Goal: Find contact information: Find contact information

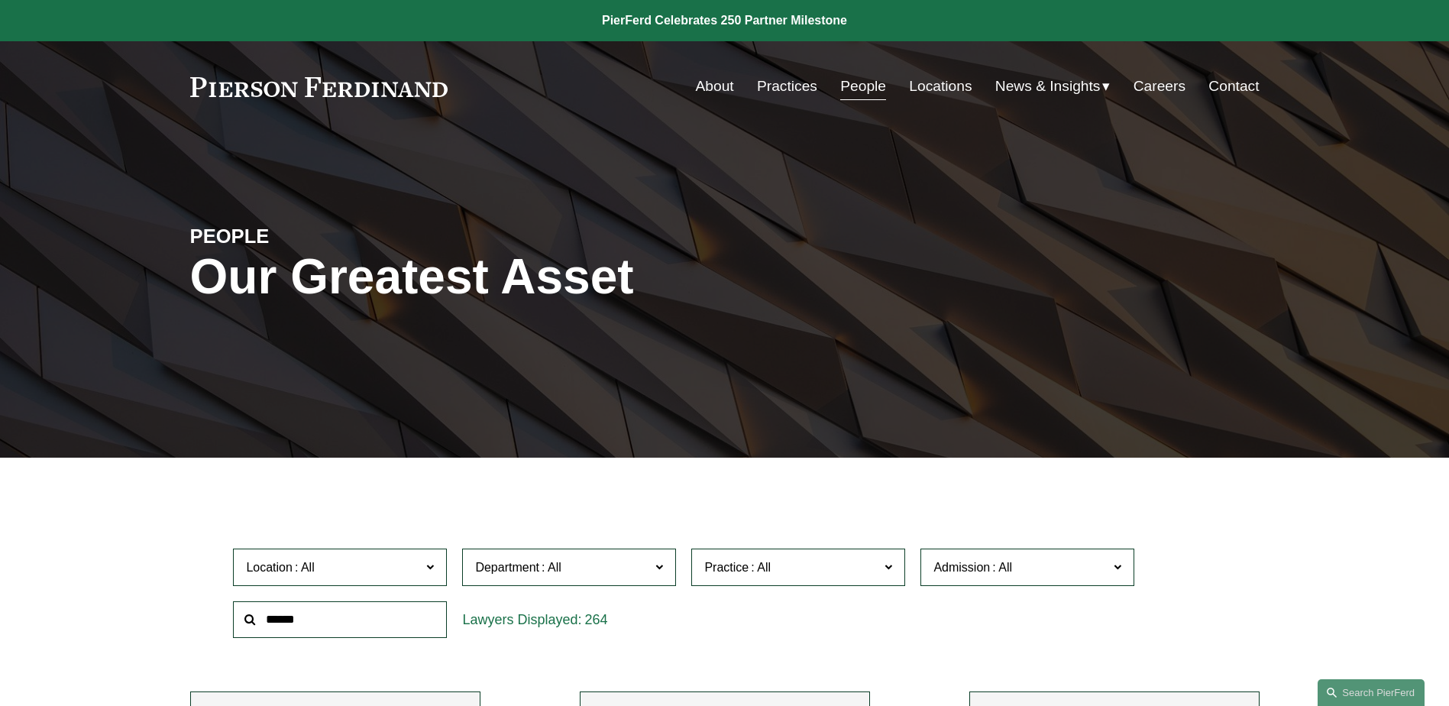
scroll to position [1833, 0]
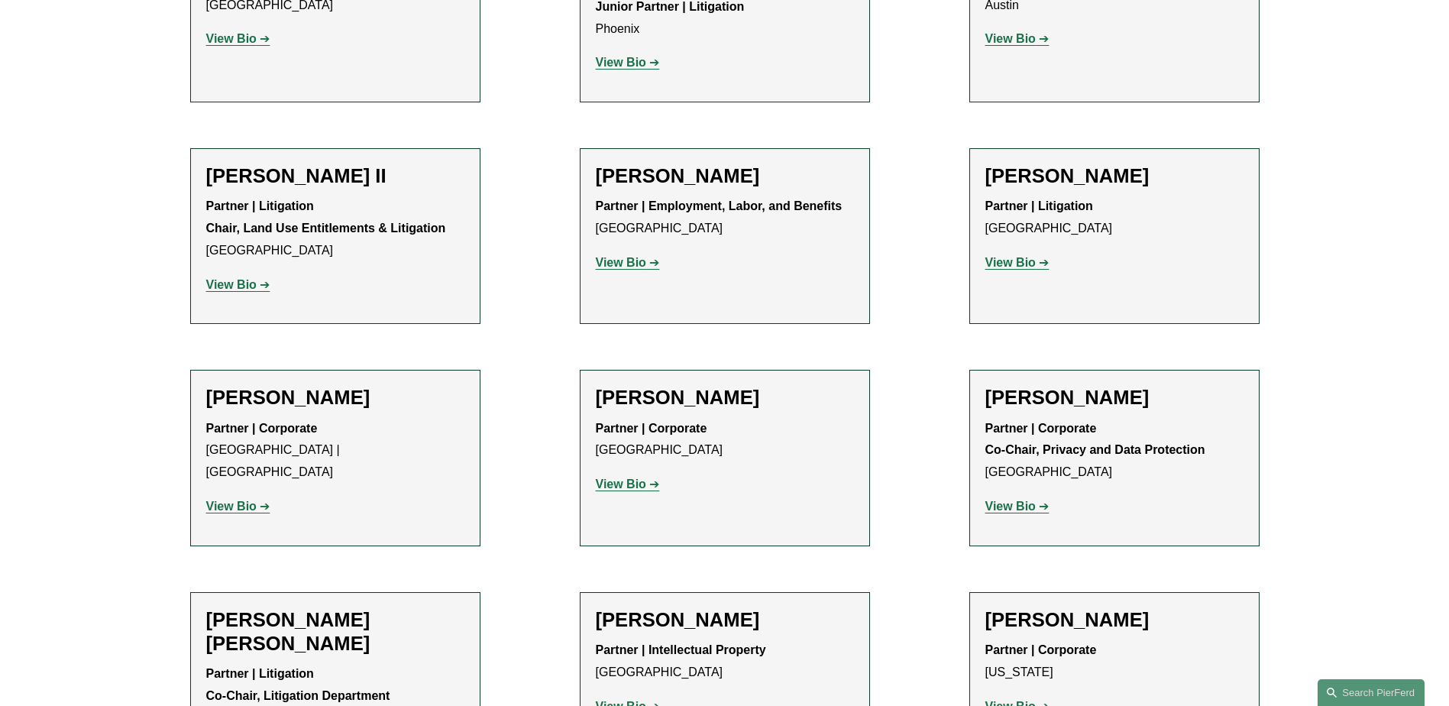
click at [296, 199] on strong "Partner | Litigation Chair, Land Use Entitlements & Litigation" at bounding box center [326, 216] width 240 height 35
click at [241, 278] on strong "View Bio" at bounding box center [231, 284] width 50 height 13
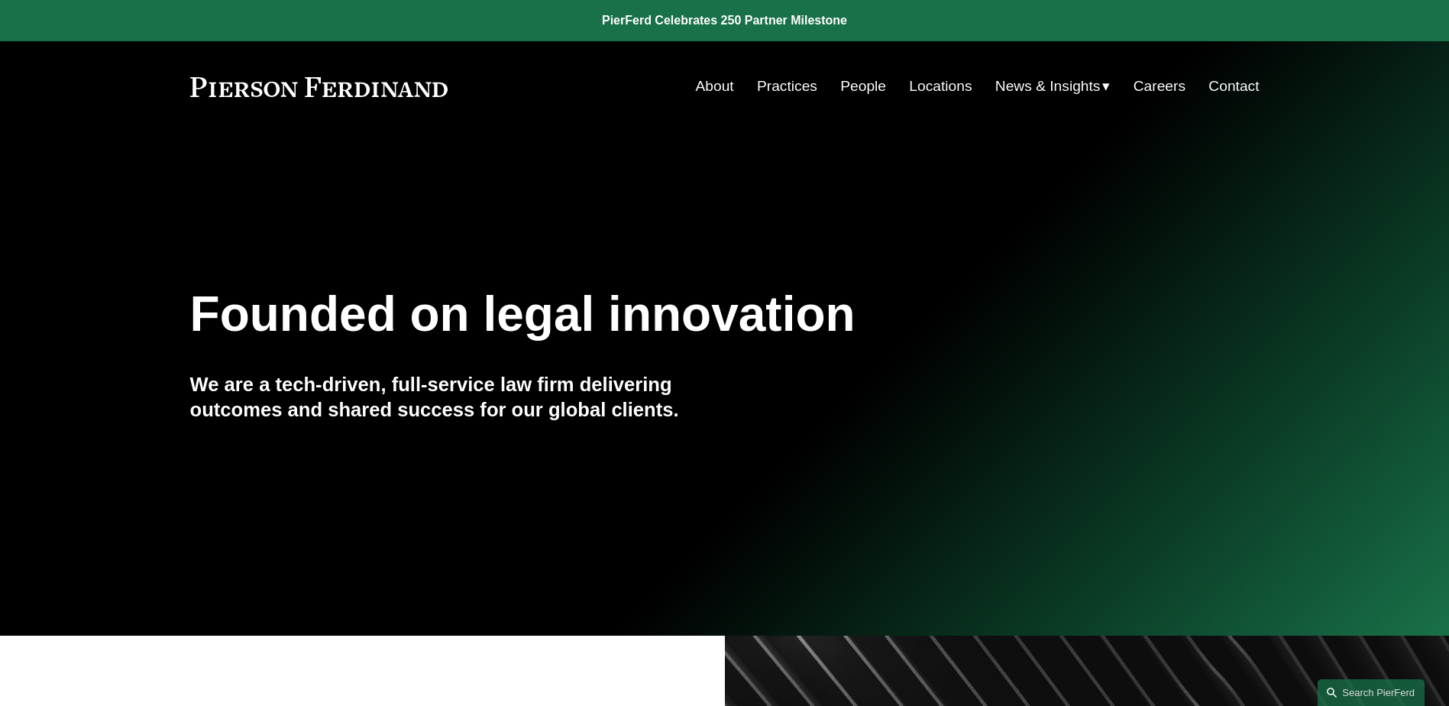
click at [859, 91] on link "People" at bounding box center [863, 86] width 46 height 29
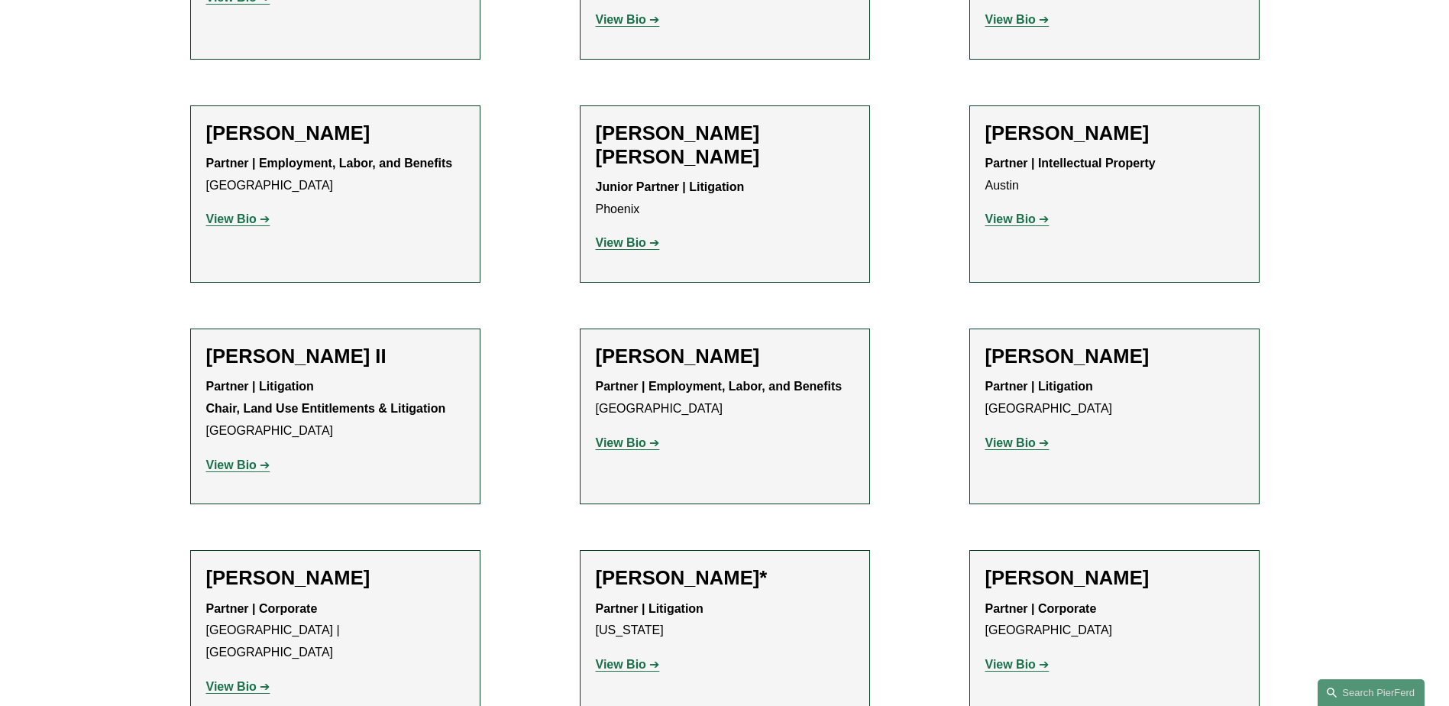
scroll to position [1681, 0]
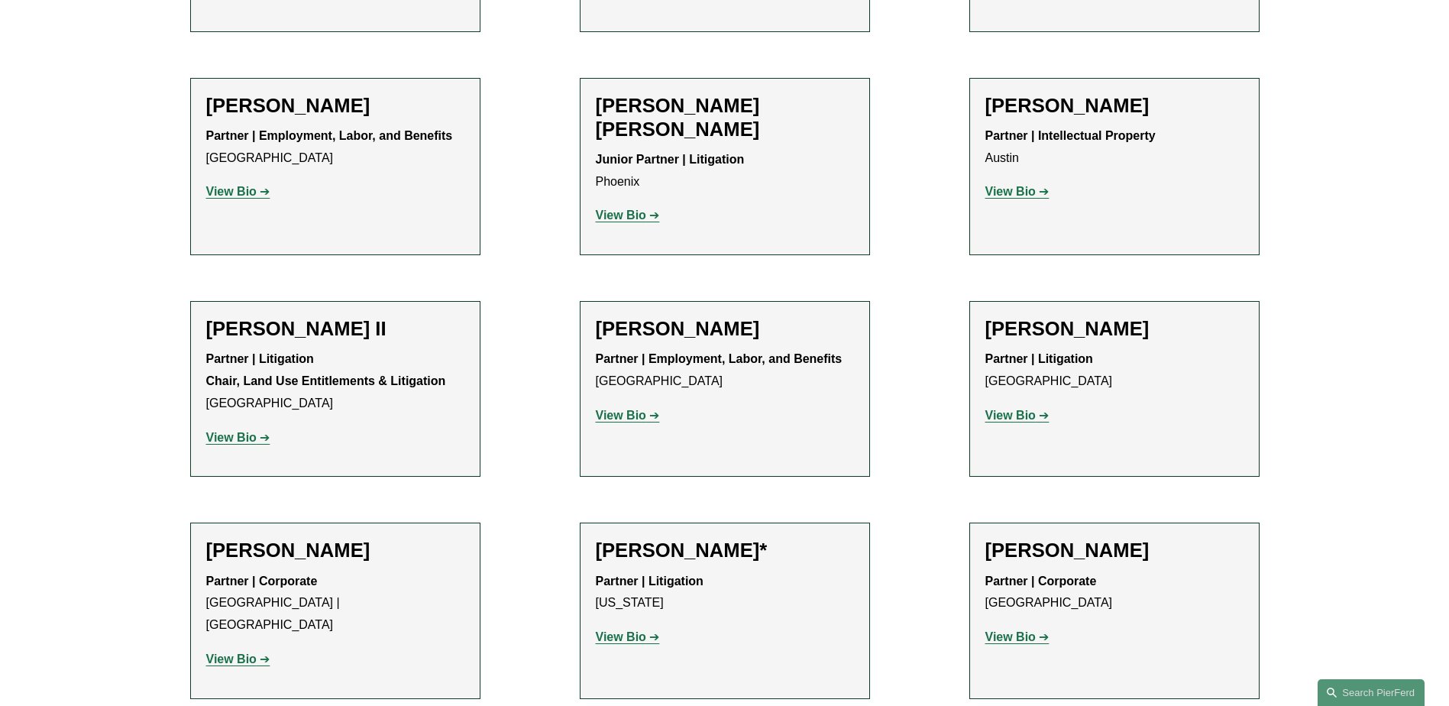
click at [639, 630] on strong "View Bio" at bounding box center [621, 636] width 50 height 13
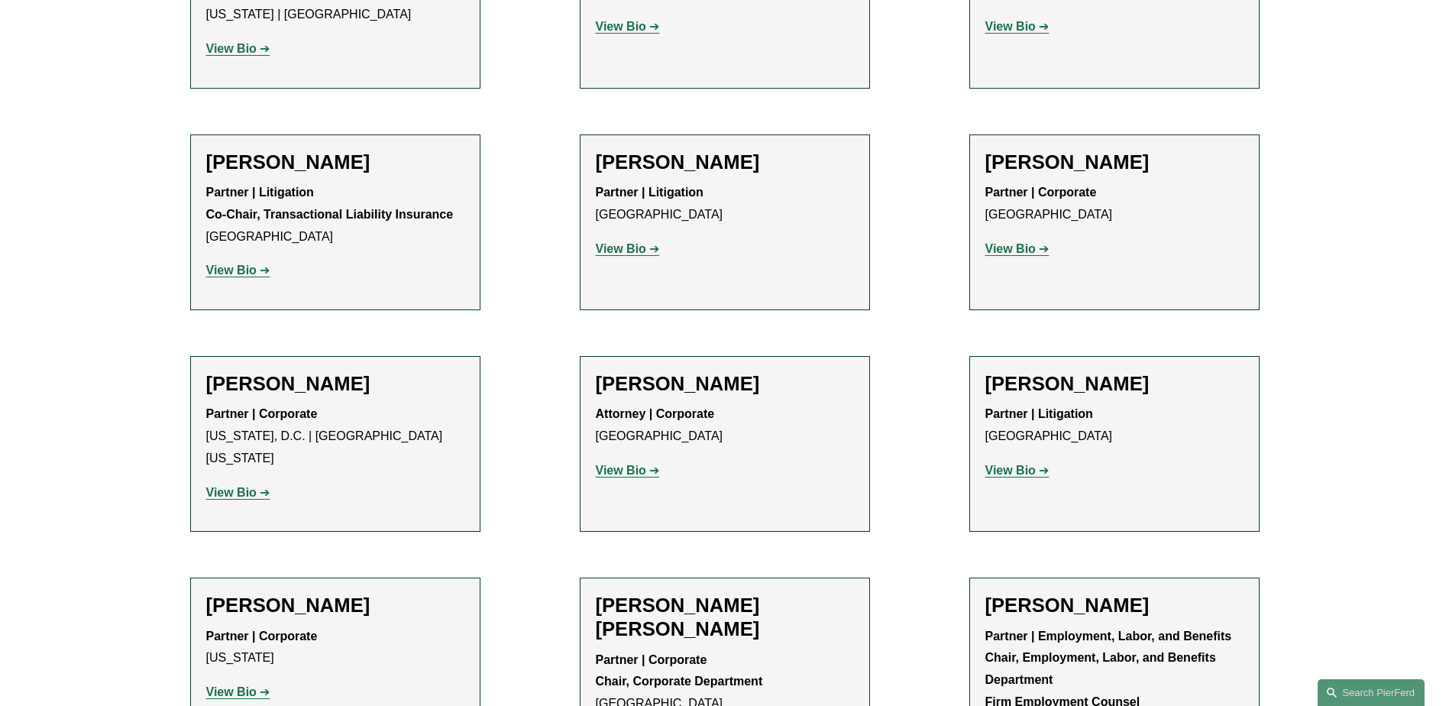
scroll to position [5806, 0]
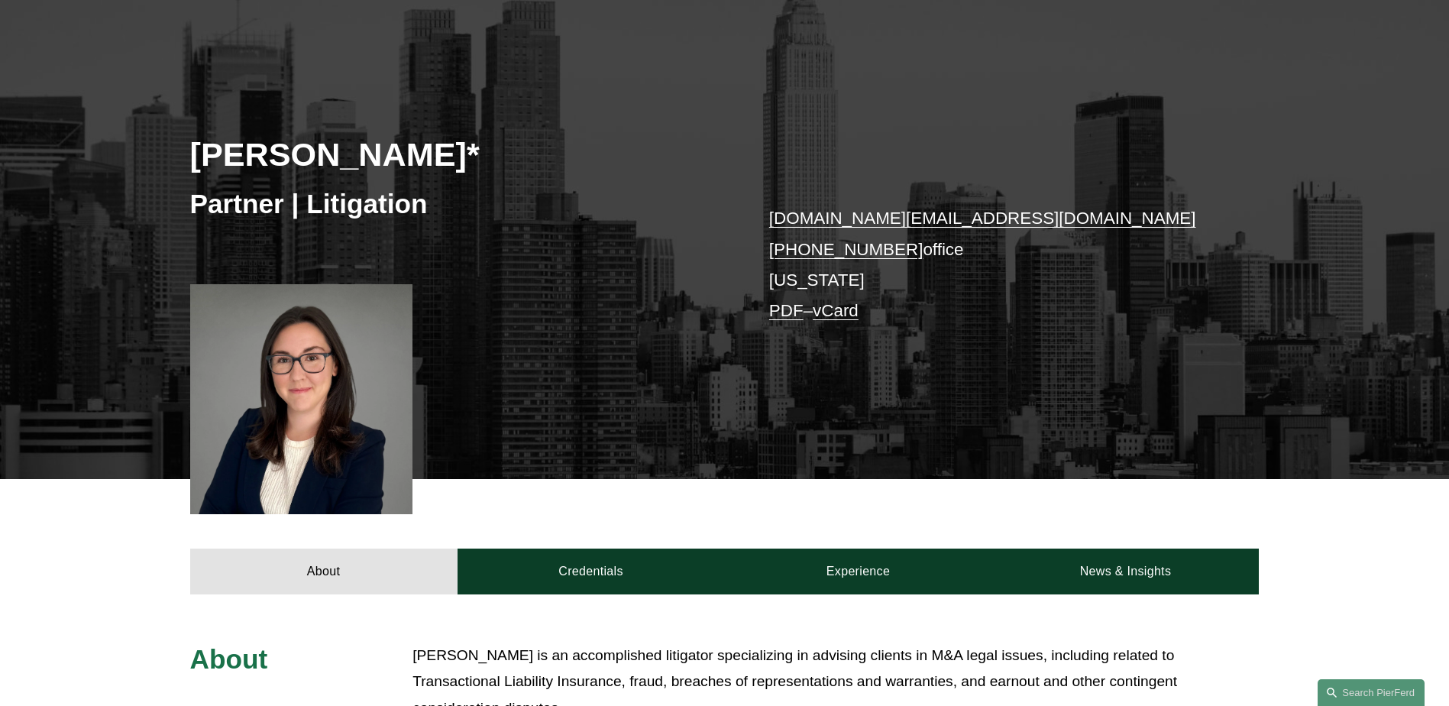
scroll to position [71, 0]
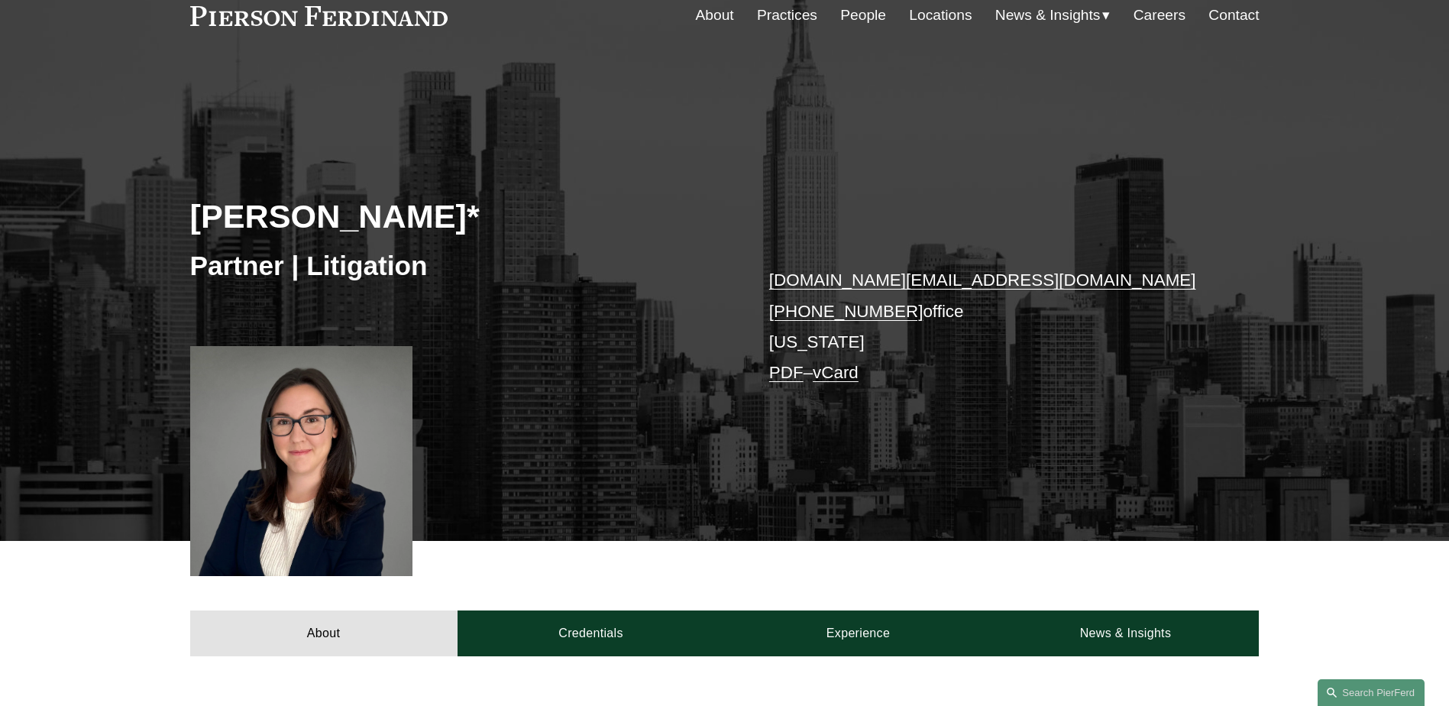
drag, startPoint x: 760, startPoint y: 313, endPoint x: 898, endPoint y: 307, distance: 137.6
click at [898, 307] on div "Kelsey Bond* Partner | Litigation kelsey.bond@pierferd.com +1.860.364.6543 offi…" at bounding box center [724, 323] width 1449 height 437
copy link "+1.860.364.6543"
